Goal: Navigation & Orientation: Find specific page/section

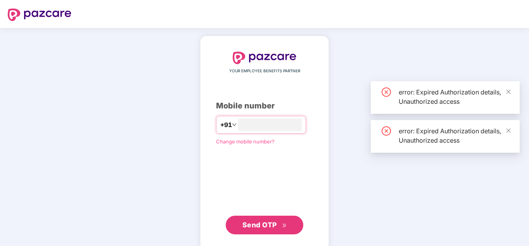
scroll to position [11, 0]
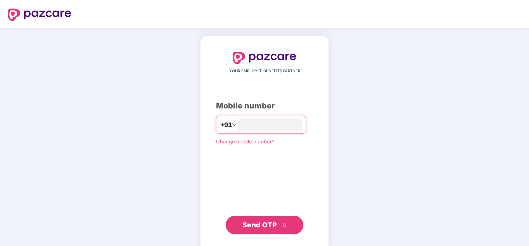
type input "**********"
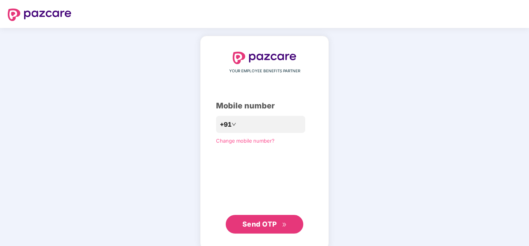
click at [255, 224] on span "Send OTP" at bounding box center [260, 224] width 35 height 8
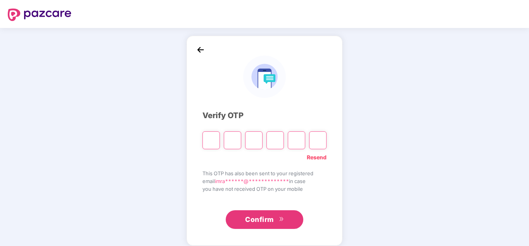
type input "*"
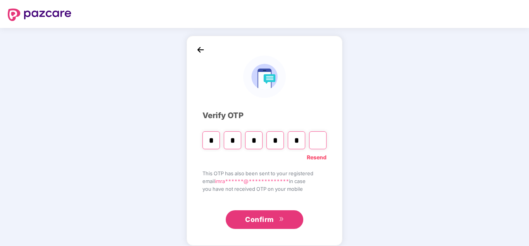
type input "*"
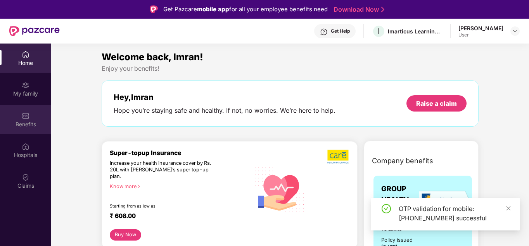
click at [33, 121] on div "Benefits" at bounding box center [25, 124] width 51 height 8
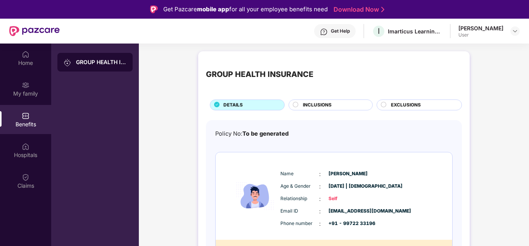
click at [42, 27] on img at bounding box center [34, 31] width 50 height 10
click at [30, 54] on div "Home" at bounding box center [25, 57] width 51 height 29
